Goal: Navigation & Orientation: Find specific page/section

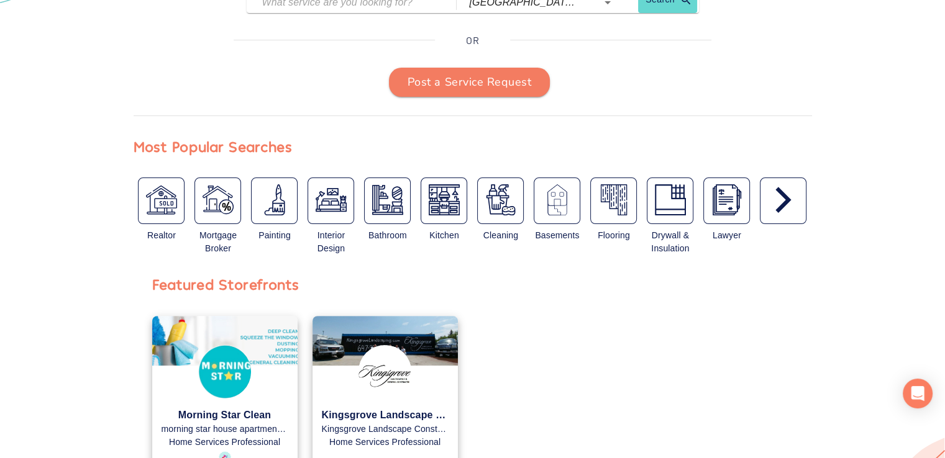
scroll to position [293, 0]
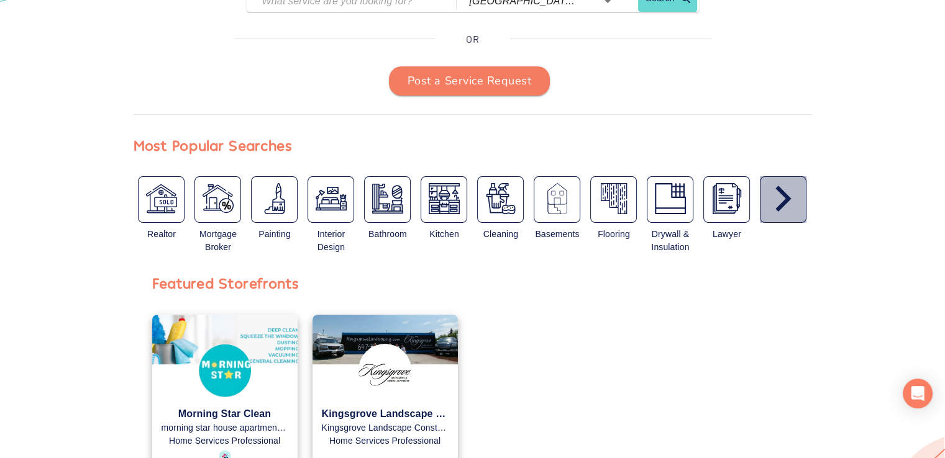
click at [785, 199] on icon "button" at bounding box center [783, 199] width 16 height 26
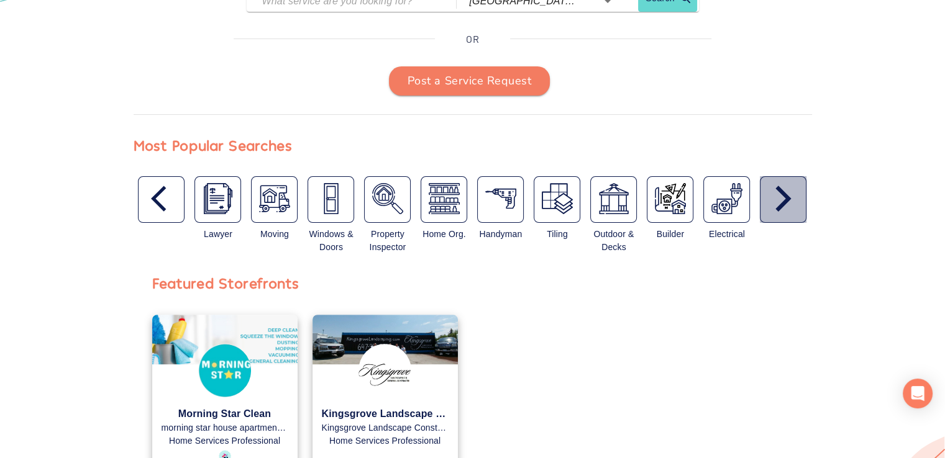
click at [779, 202] on icon "button" at bounding box center [783, 198] width 31 height 31
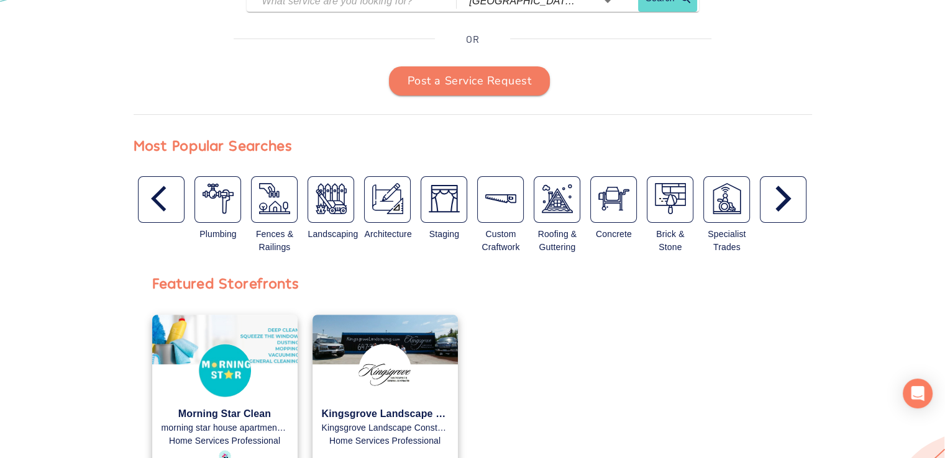
click at [779, 202] on icon "button" at bounding box center [783, 198] width 31 height 31
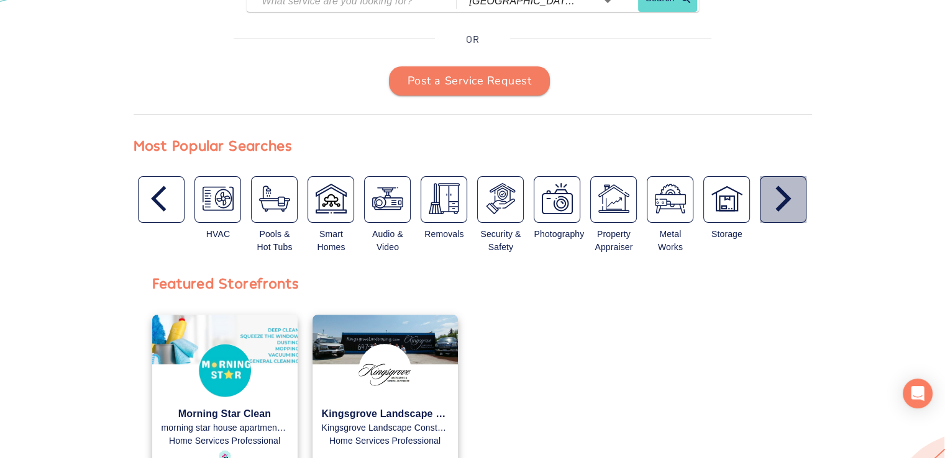
click at [779, 202] on icon "button" at bounding box center [783, 198] width 31 height 31
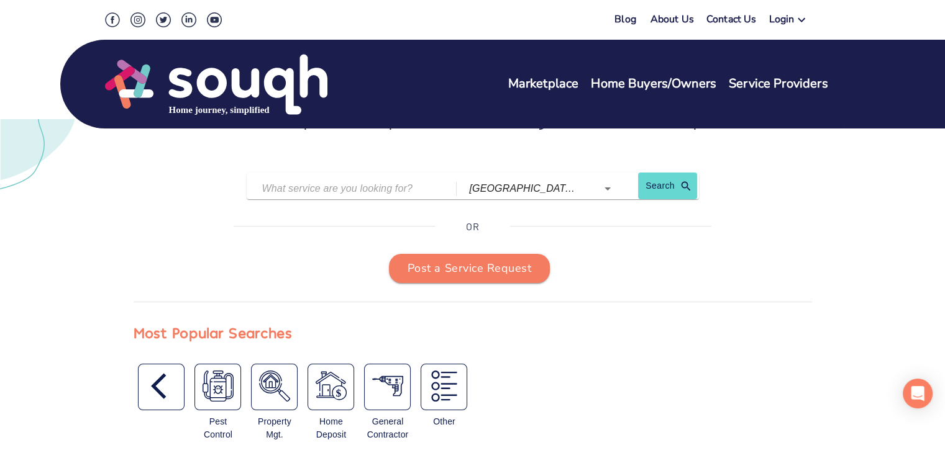
scroll to position [0, 0]
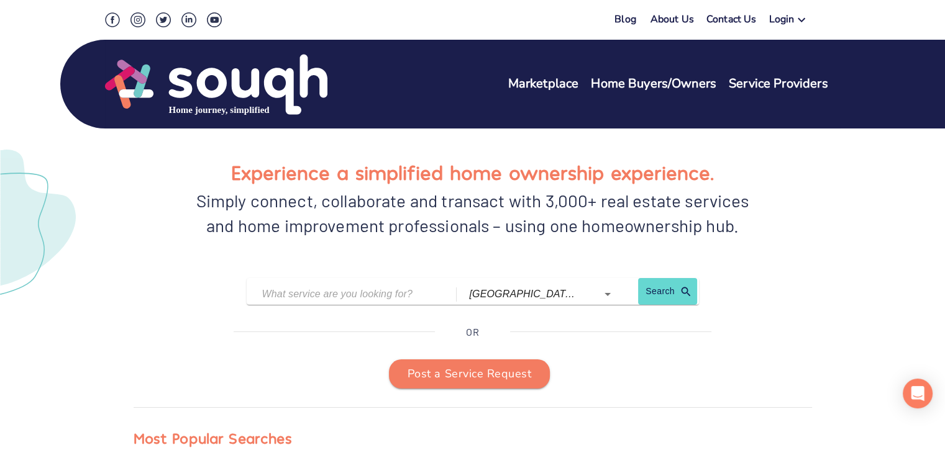
click at [666, 20] on link "About Us" at bounding box center [671, 21] width 43 height 18
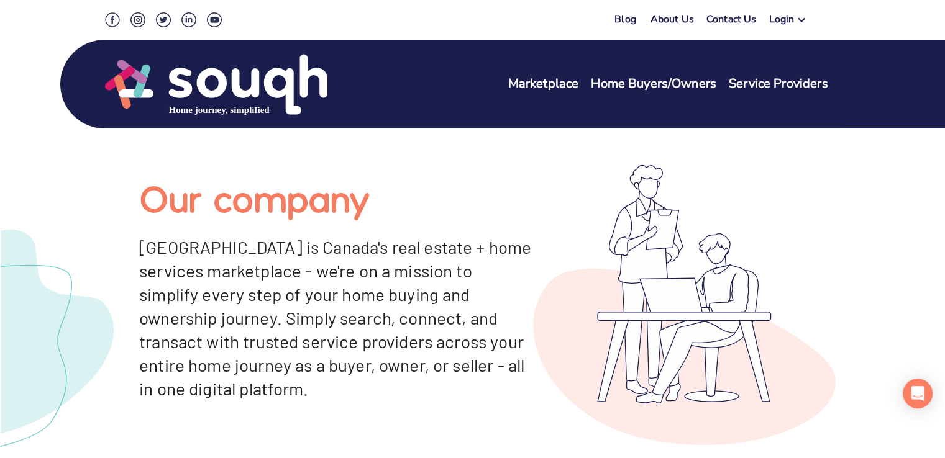
click at [758, 77] on link "Service Providers" at bounding box center [777, 84] width 99 height 18
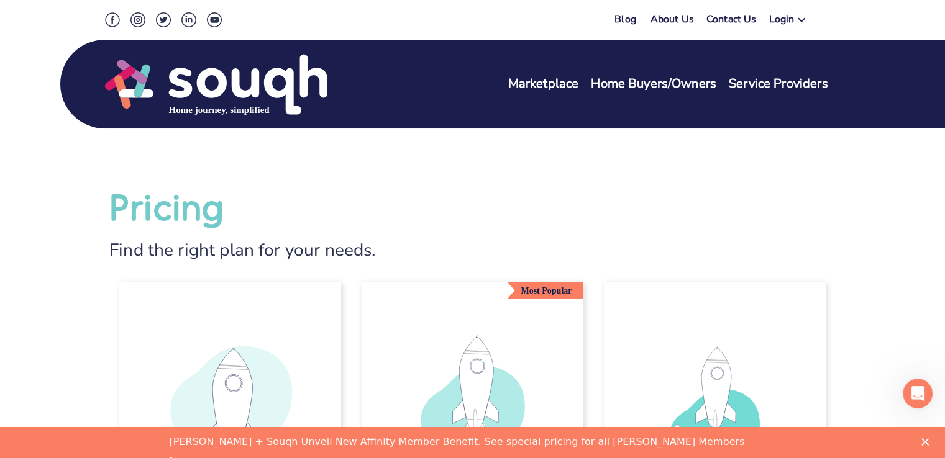
scroll to position [2722, 0]
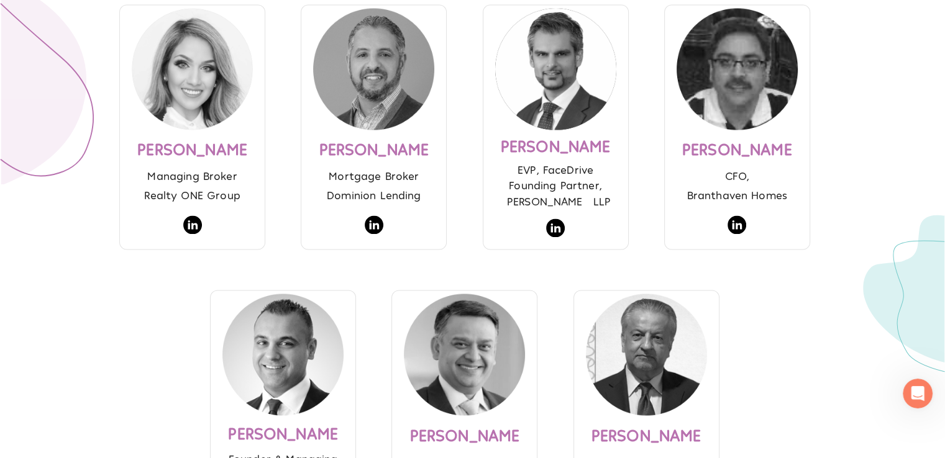
scroll to position [2111, 0]
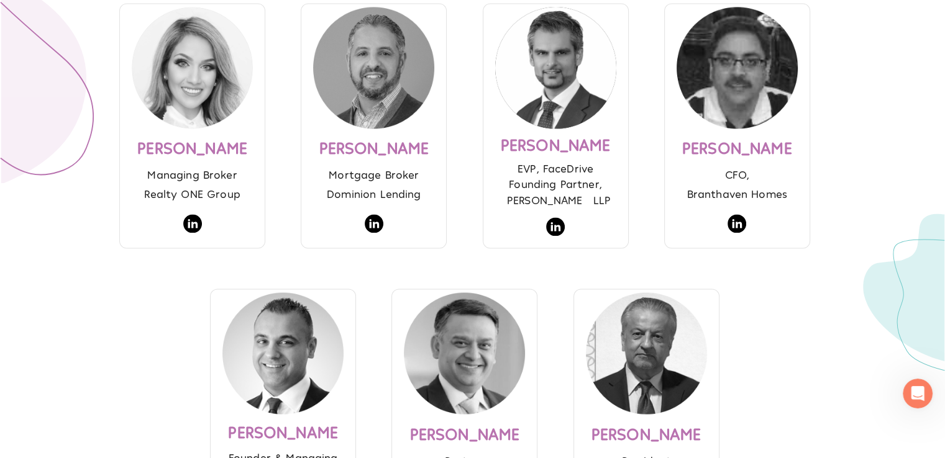
click at [676, 259] on div "[PERSON_NAME] CFO, [GEOGRAPHIC_DATA] Homes" at bounding box center [744, 146] width 181 height 286
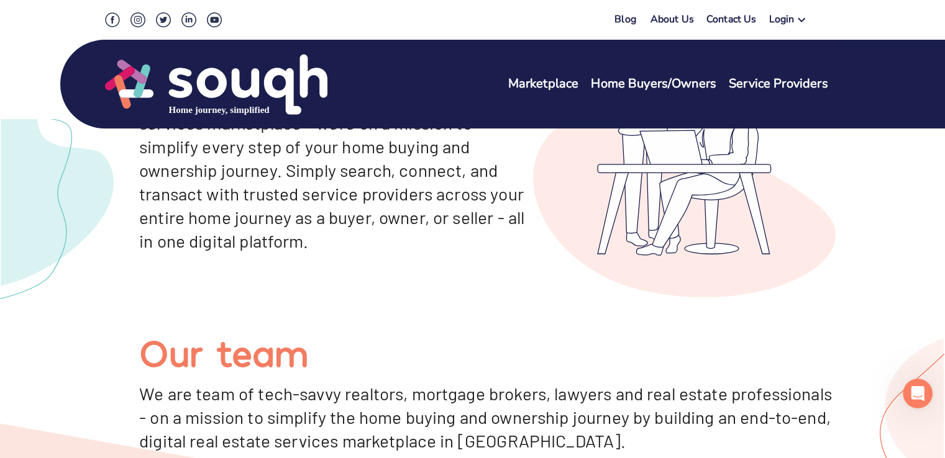
scroll to position [0, 0]
